Goal: Complete application form

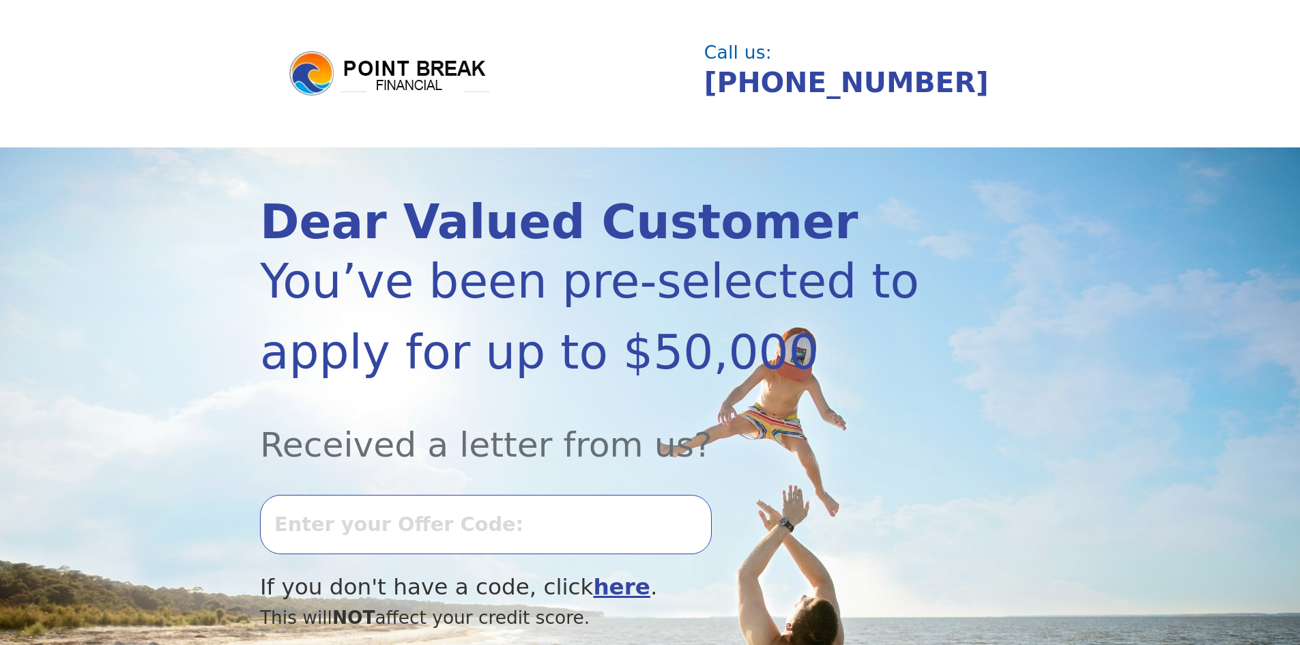
click at [311, 529] on input "text" at bounding box center [486, 524] width 452 height 59
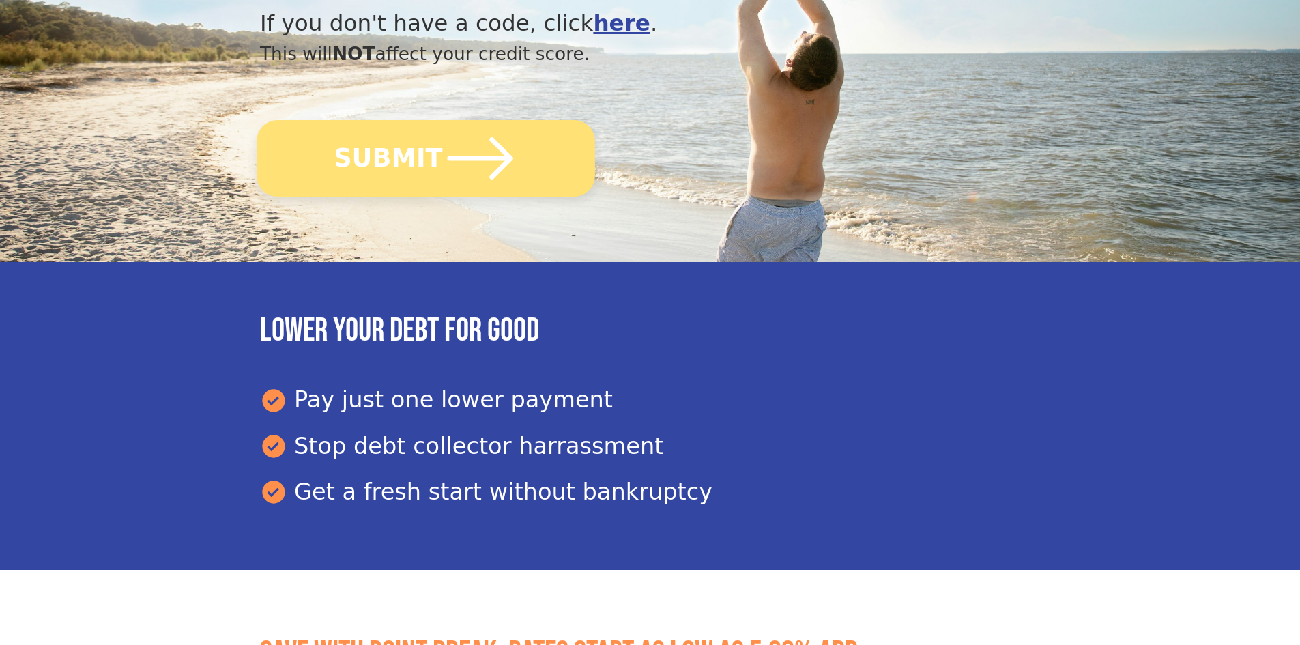
type input "0813L-437185"
click at [513, 186] on button "SUBMIT" at bounding box center [426, 158] width 338 height 76
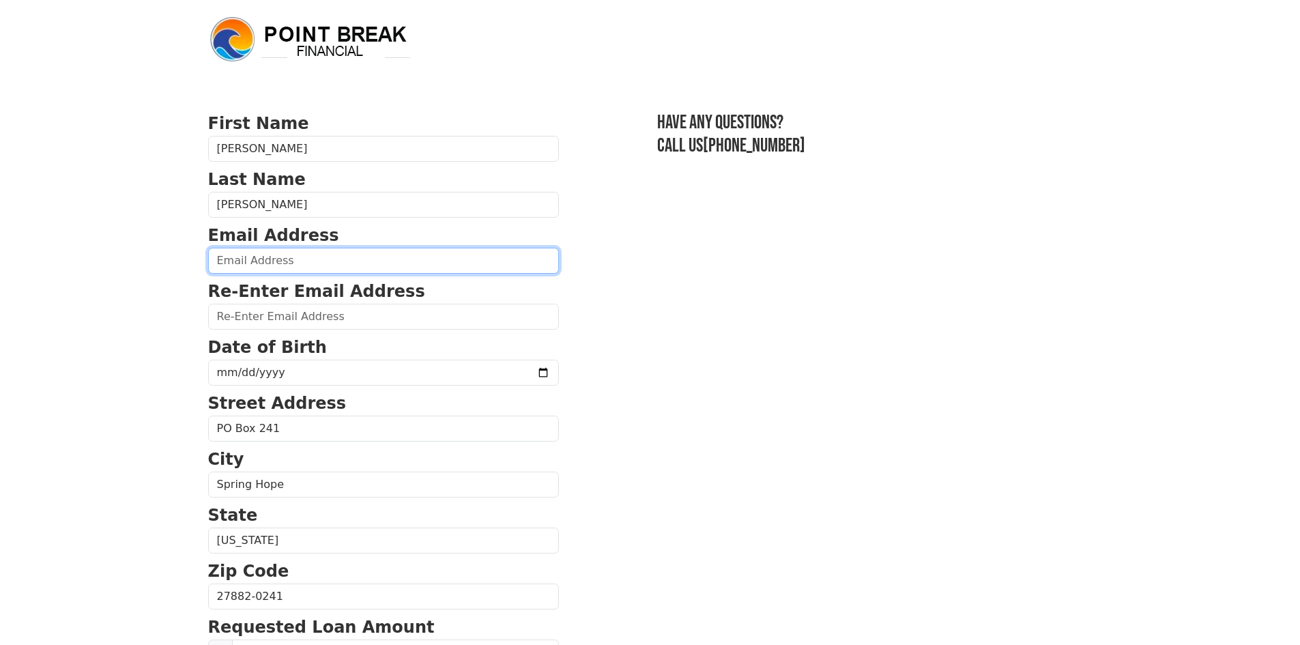
click at [260, 265] on input "email" at bounding box center [383, 261] width 351 height 26
type input "scotthayes777@gmail.com"
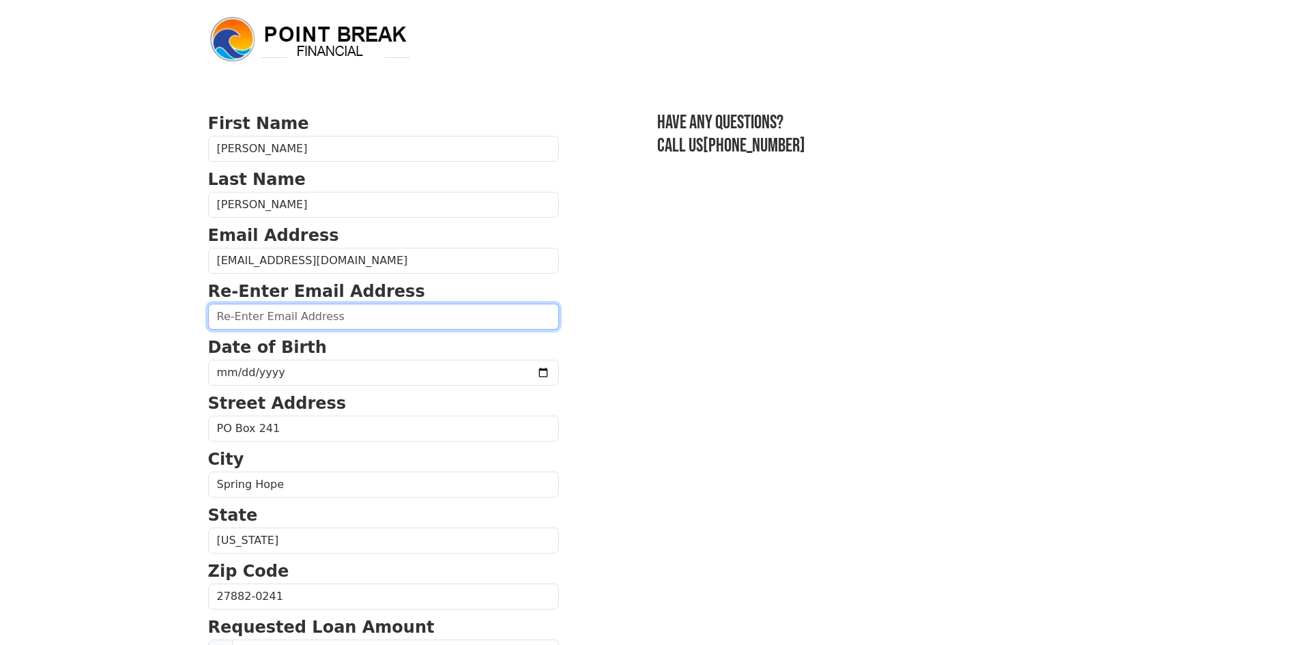
click at [326, 323] on input "email" at bounding box center [383, 317] width 351 height 26
type input "S"
type input "scotthayes777@gmail.com"
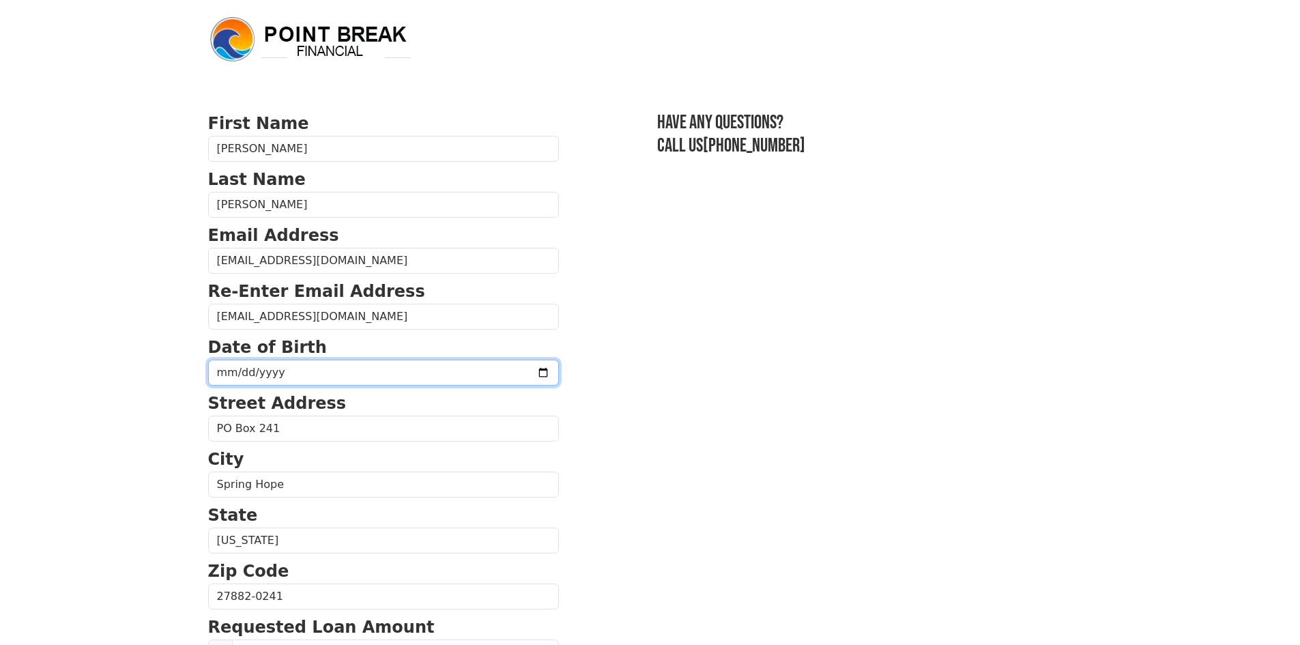
click at [286, 370] on input "date" at bounding box center [383, 373] width 351 height 26
type input "0017-06-29"
type input "0967-06-29"
type input "1967-06-29"
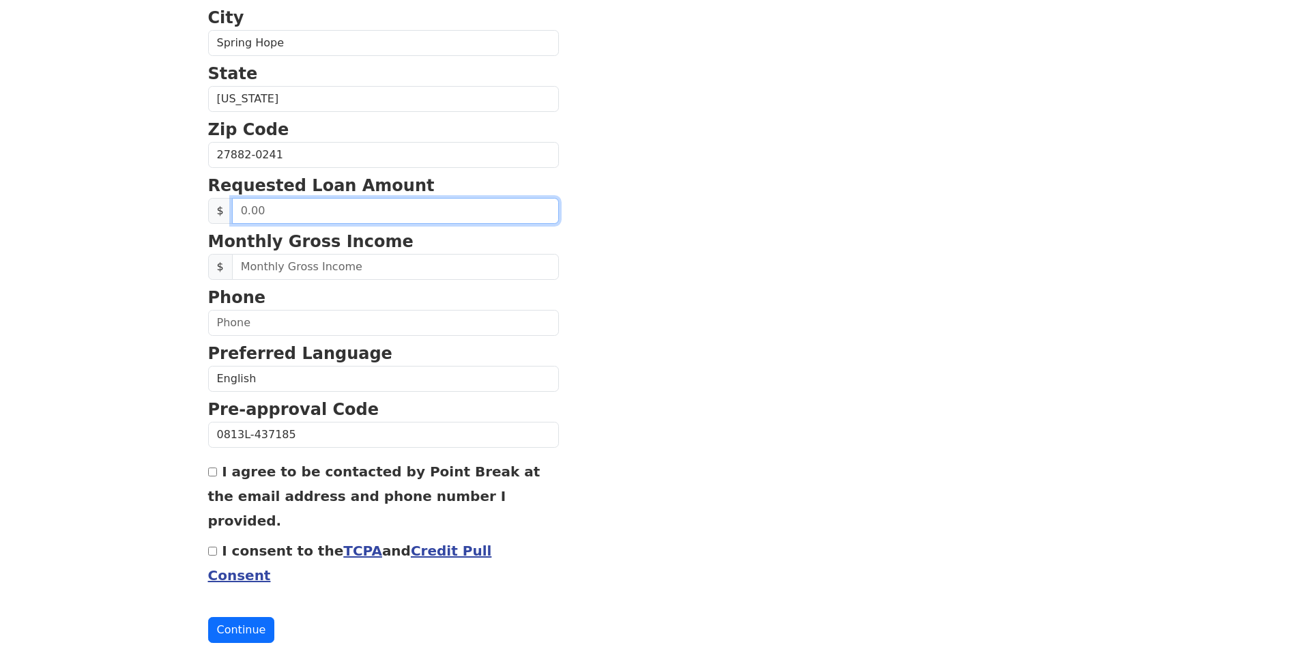
click at [279, 212] on input "text" at bounding box center [395, 211] width 327 height 26
type input "50,000.00"
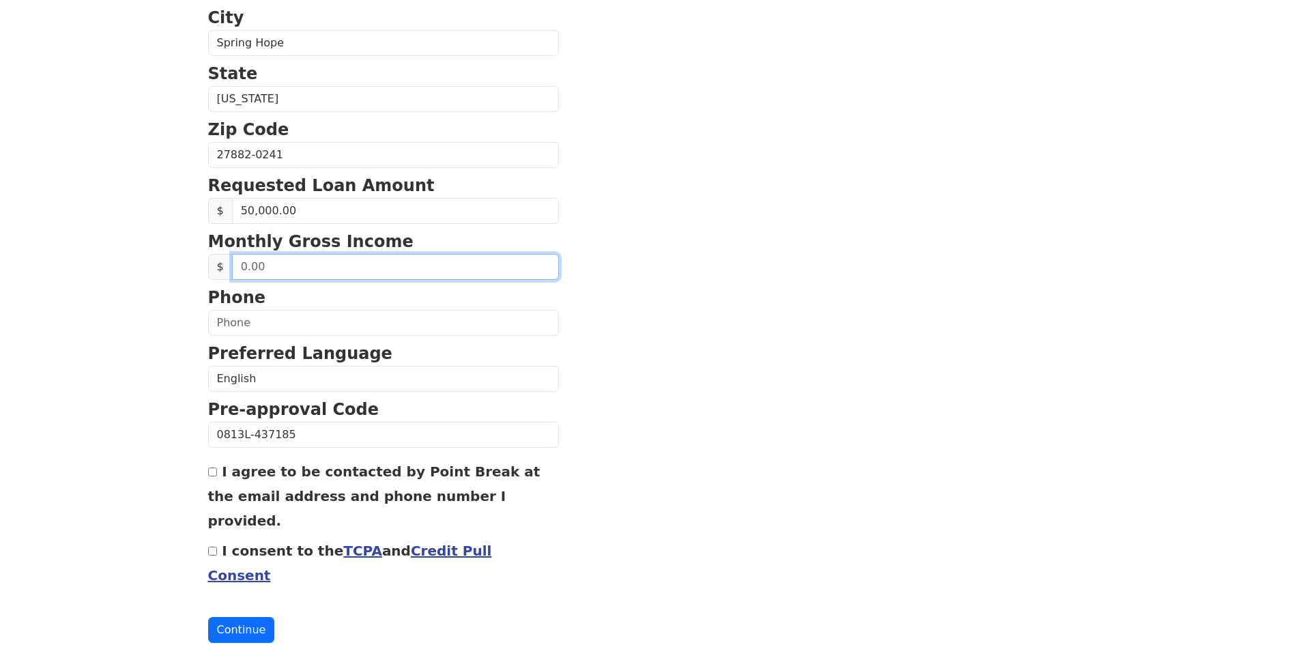
click at [278, 267] on input "text" at bounding box center [395, 267] width 327 height 26
type input "6,000.00"
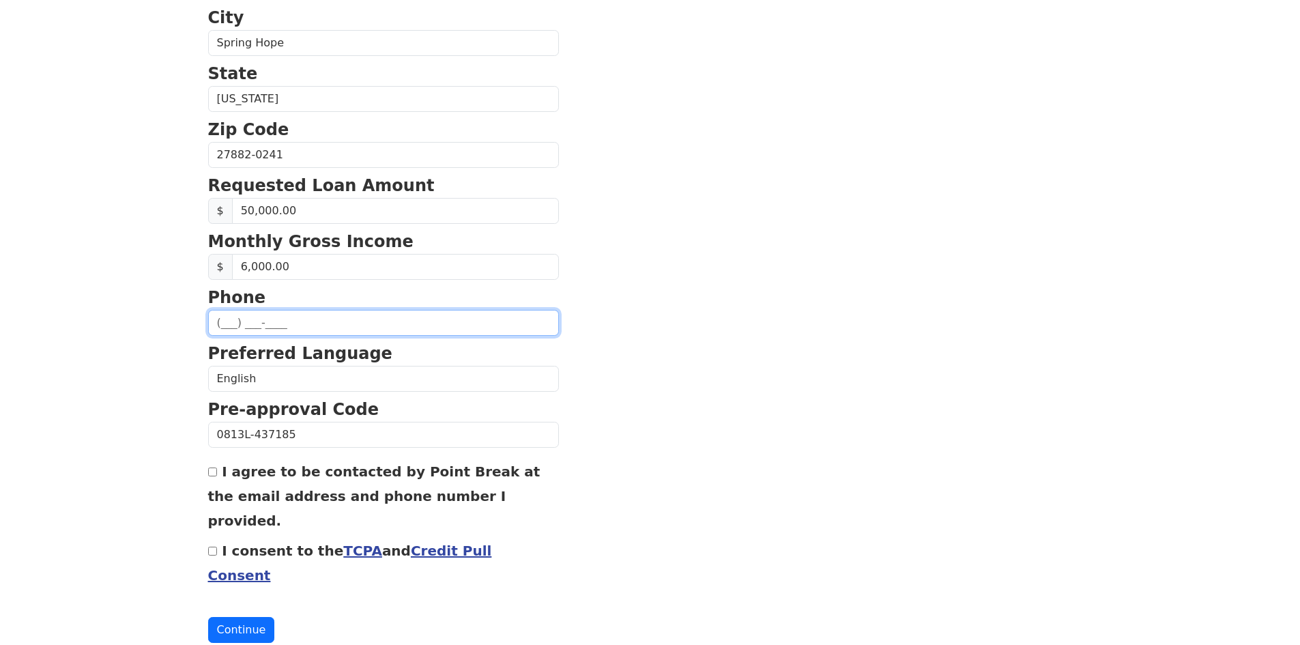
click at [280, 330] on input "text" at bounding box center [383, 323] width 351 height 26
type input "(919) 675-4021"
click at [211, 475] on input "I agree to be contacted by Point Break at the email address and phone number I …" at bounding box center [212, 471] width 9 height 9
checkbox input "true"
click at [211, 547] on input "I consent to the TCPA and Credit Pull Consent" at bounding box center [212, 551] width 9 height 9
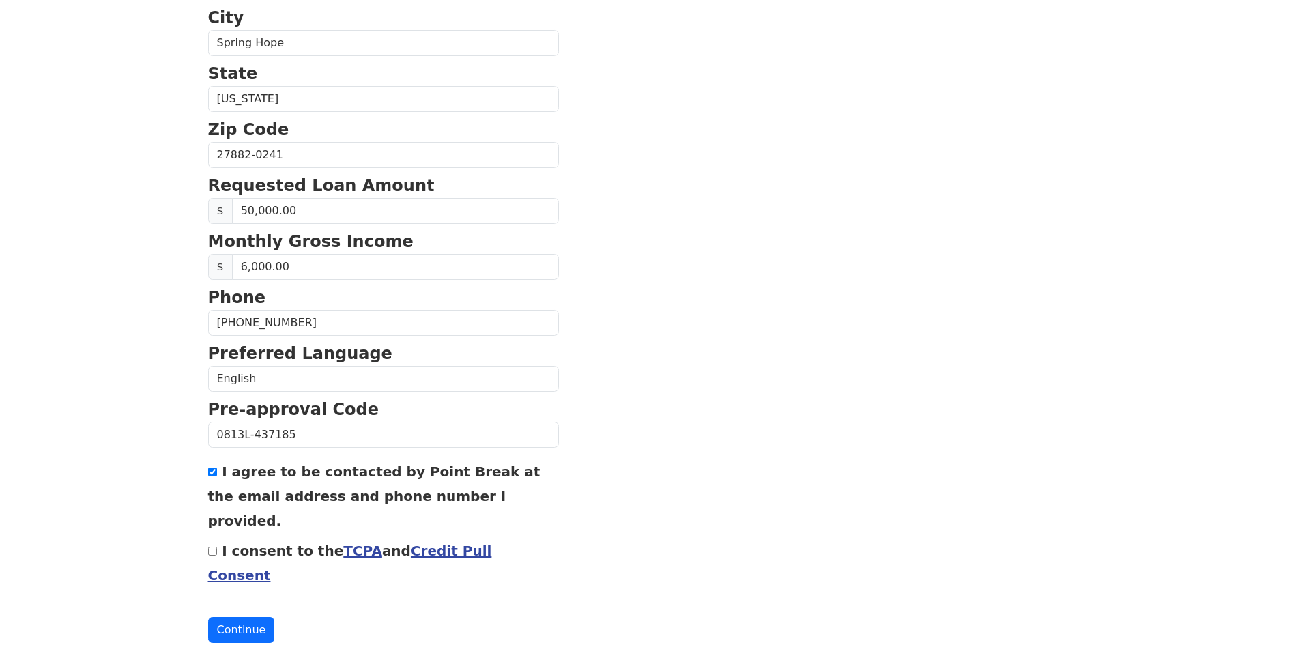
checkbox input "true"
click at [247, 617] on button "Continue" at bounding box center [241, 630] width 67 height 26
